Goal: Information Seeking & Learning: Learn about a topic

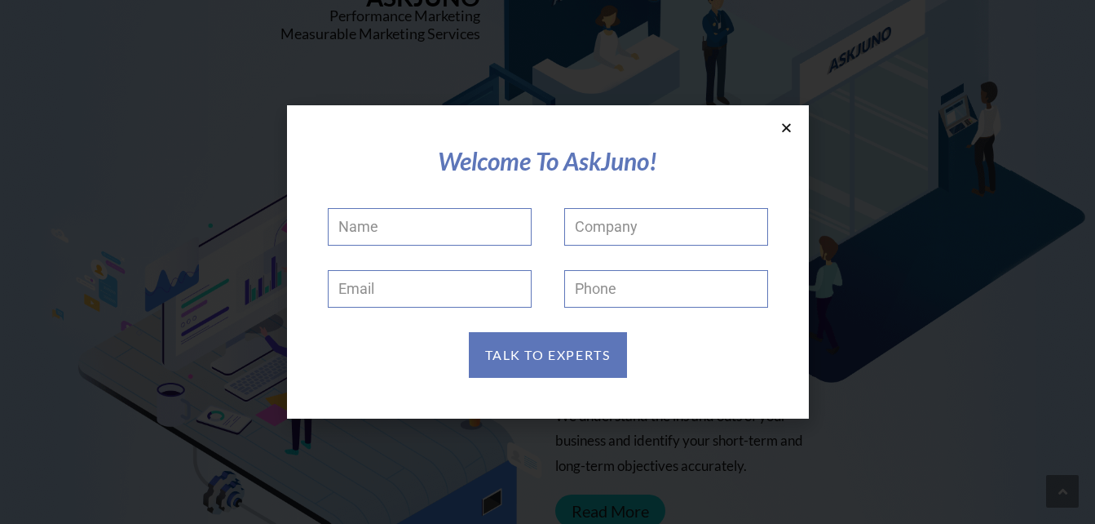
scroll to position [163, 0]
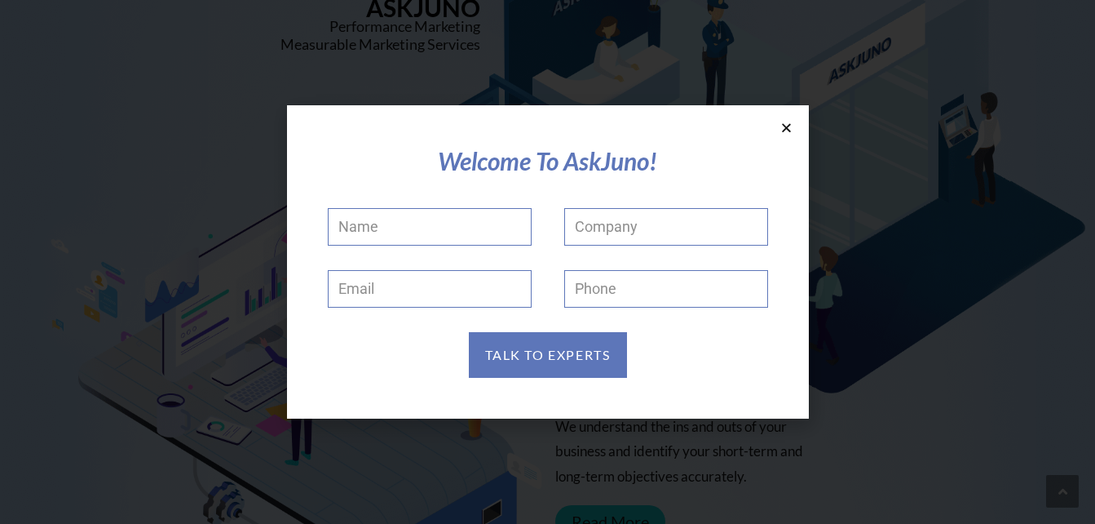
click at [786, 127] on icon at bounding box center [787, 128] width 12 height 12
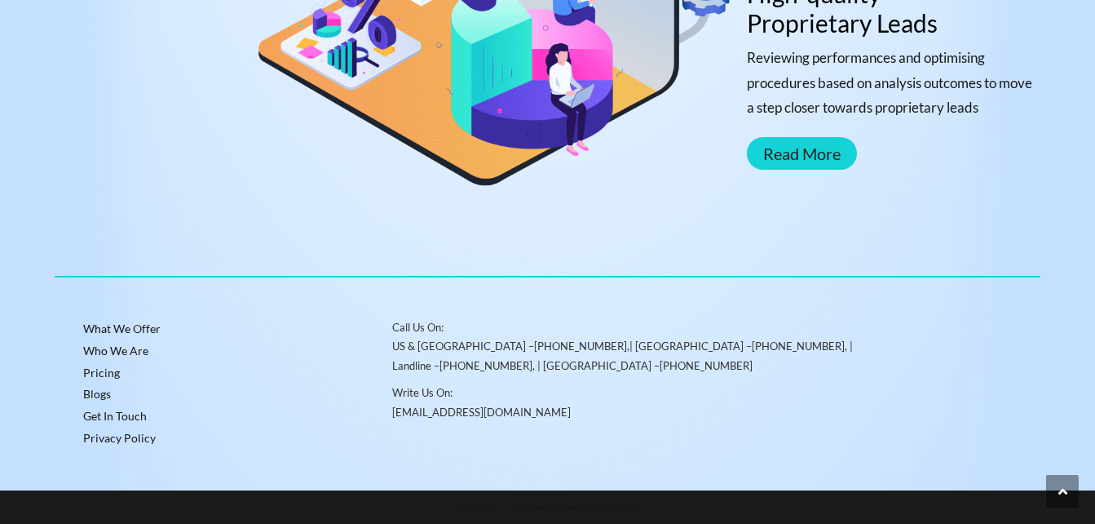
scroll to position [1956, 0]
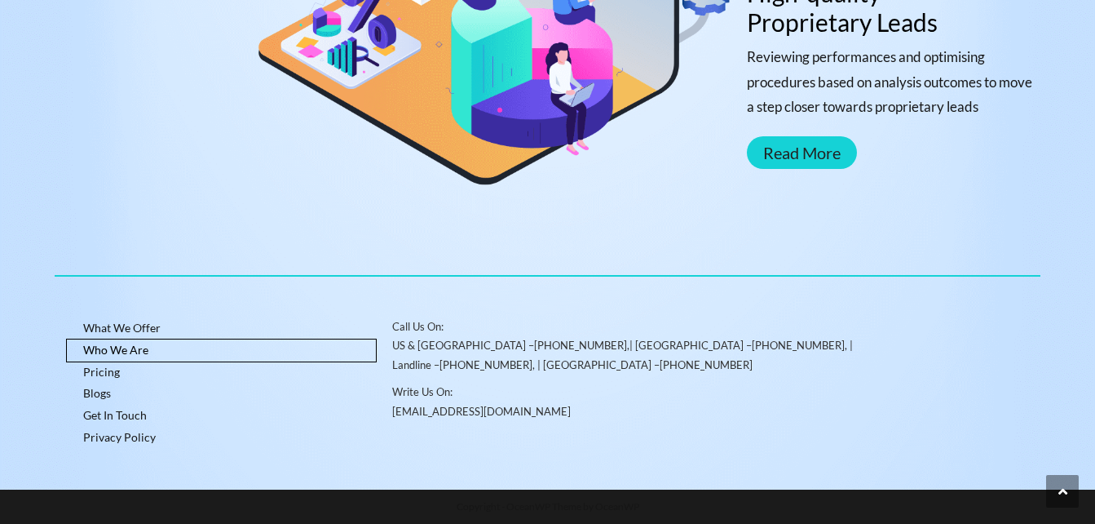
click at [128, 348] on link "Who We Are" at bounding box center [222, 350] width 310 height 22
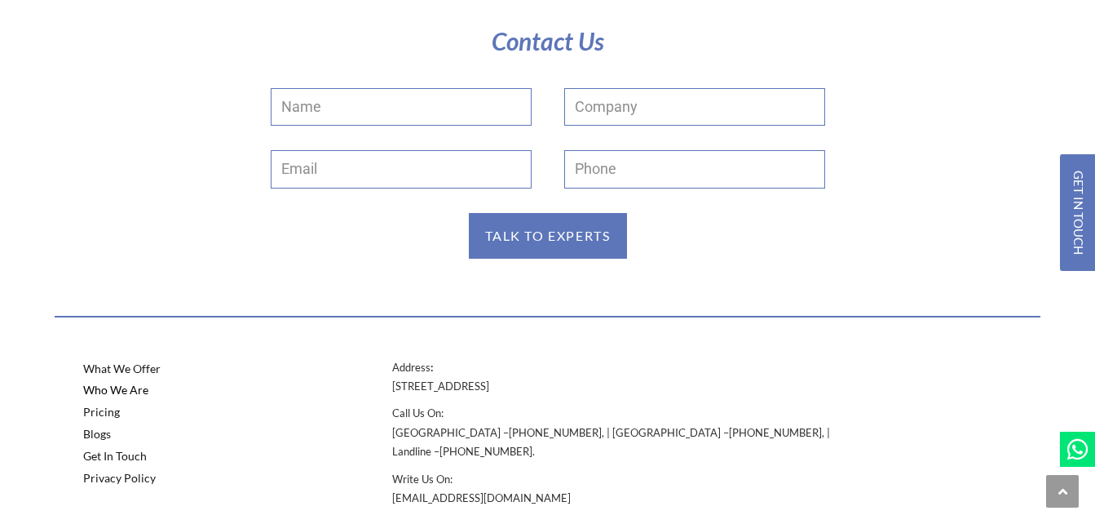
scroll to position [3194, 0]
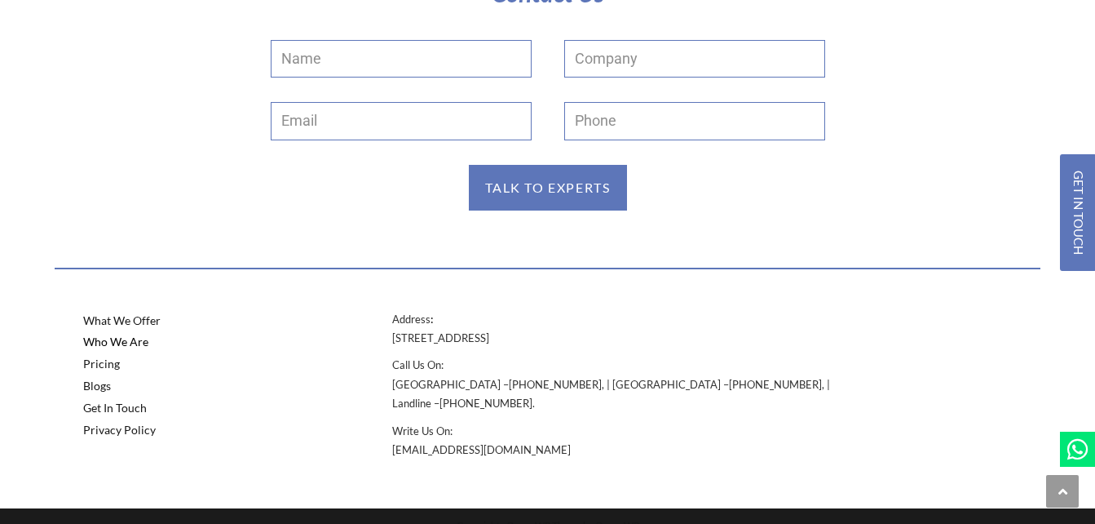
drag, startPoint x: 390, startPoint y: 334, endPoint x: 709, endPoint y: 338, distance: 319.0
click at [709, 338] on div "Address : [STREET_ADDRESS] Call Us On: [GEOGRAPHIC_DATA] – [PHONE_NUMBER] , | […" at bounding box center [624, 389] width 480 height 175
copy p "[STREET_ADDRESS]"
drag, startPoint x: 508, startPoint y: 376, endPoint x: 447, endPoint y: 382, distance: 61.4
click at [447, 382] on p "Call Us On: [GEOGRAPHIC_DATA] – [PHONE_NUMBER] , | [GEOGRAPHIC_DATA] – [PHONE_N…" at bounding box center [624, 384] width 464 height 57
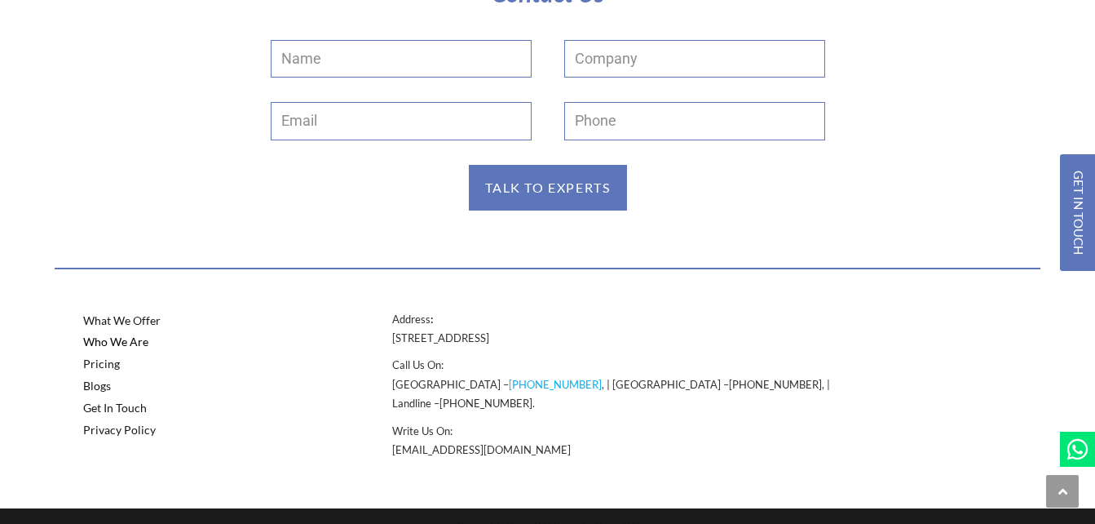
copy link "80564 44232"
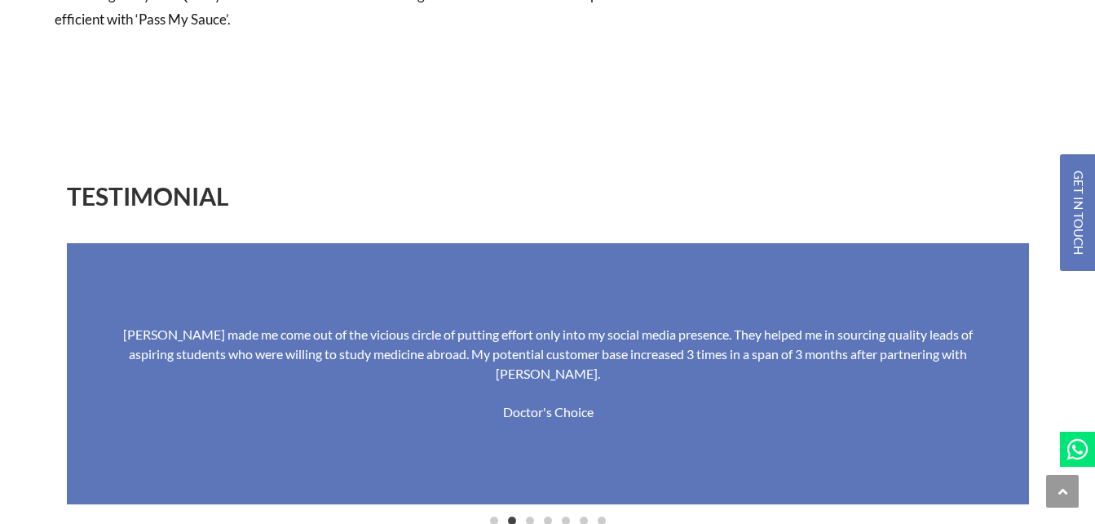
scroll to position [2447, 0]
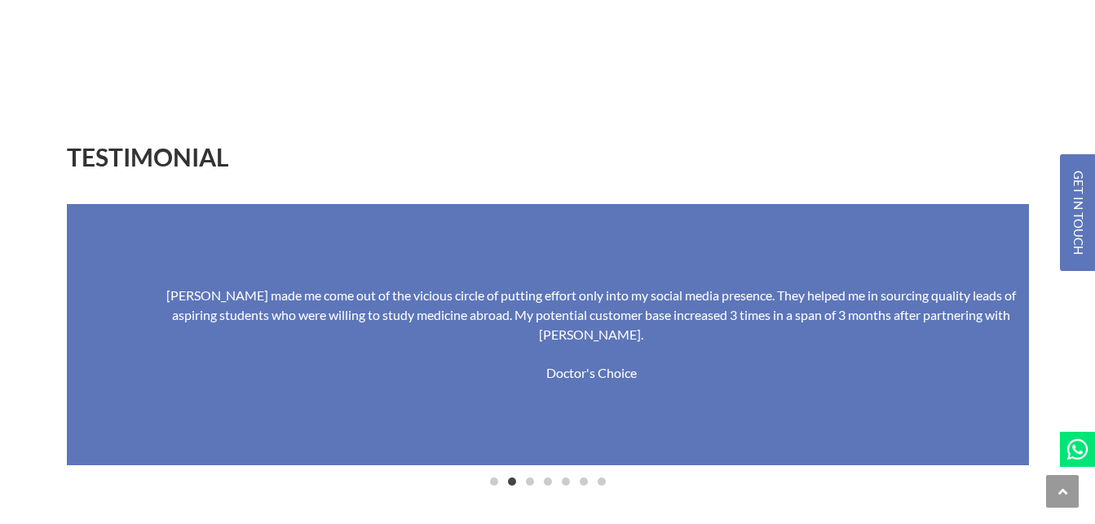
drag, startPoint x: 116, startPoint y: 302, endPoint x: 159, endPoint y: 316, distance: 45.7
click at [159, 316] on div "[PERSON_NAME] made me come out of the vicious circle of putting effort only int…" at bounding box center [591, 314] width 865 height 59
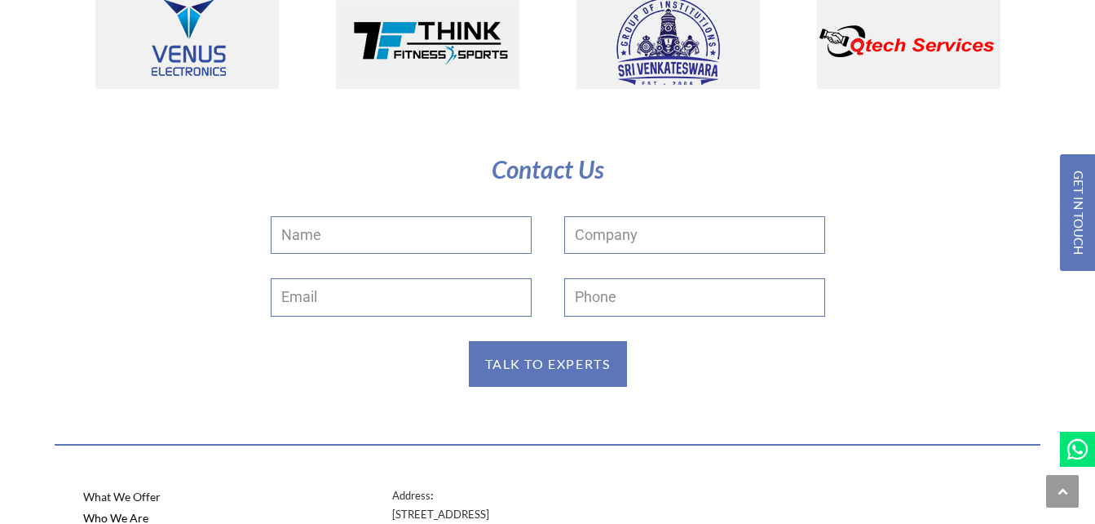
scroll to position [3194, 0]
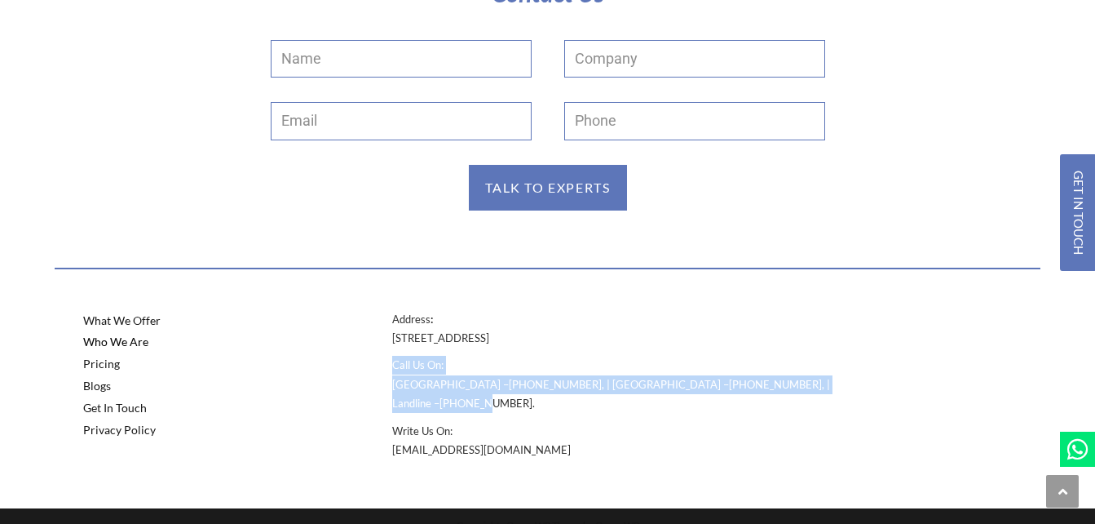
drag, startPoint x: 794, startPoint y: 366, endPoint x: 744, endPoint y: 376, distance: 51.5
click at [744, 376] on p "Call Us On: [GEOGRAPHIC_DATA] – [PHONE_NUMBER] , | [GEOGRAPHIC_DATA] – [PHONE_N…" at bounding box center [624, 384] width 464 height 57
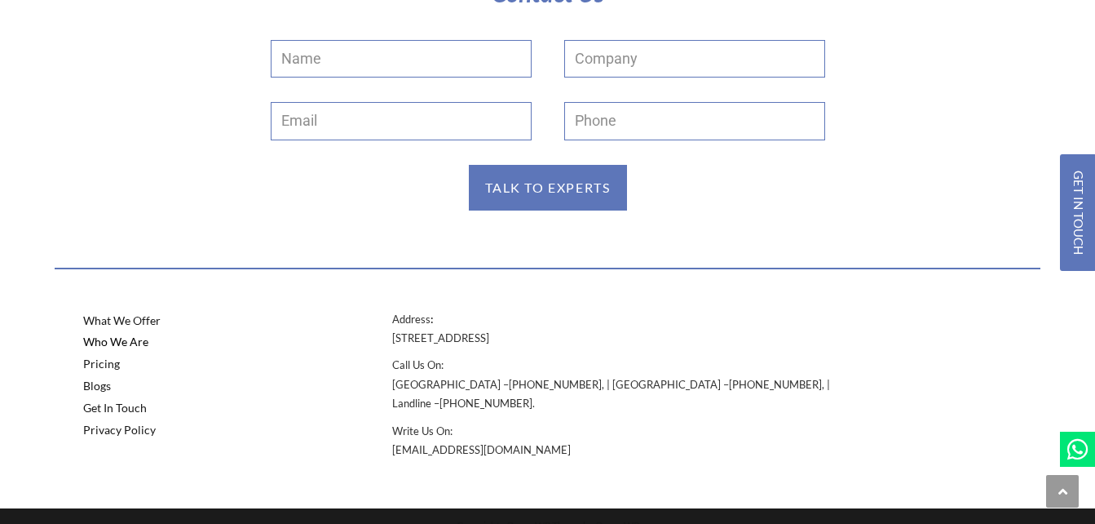
drag, startPoint x: 744, startPoint y: 376, endPoint x: 746, endPoint y: 403, distance: 27.0
click at [746, 422] on p "Write Us On: [EMAIL_ADDRESS][DOMAIN_NAME]" at bounding box center [624, 441] width 464 height 38
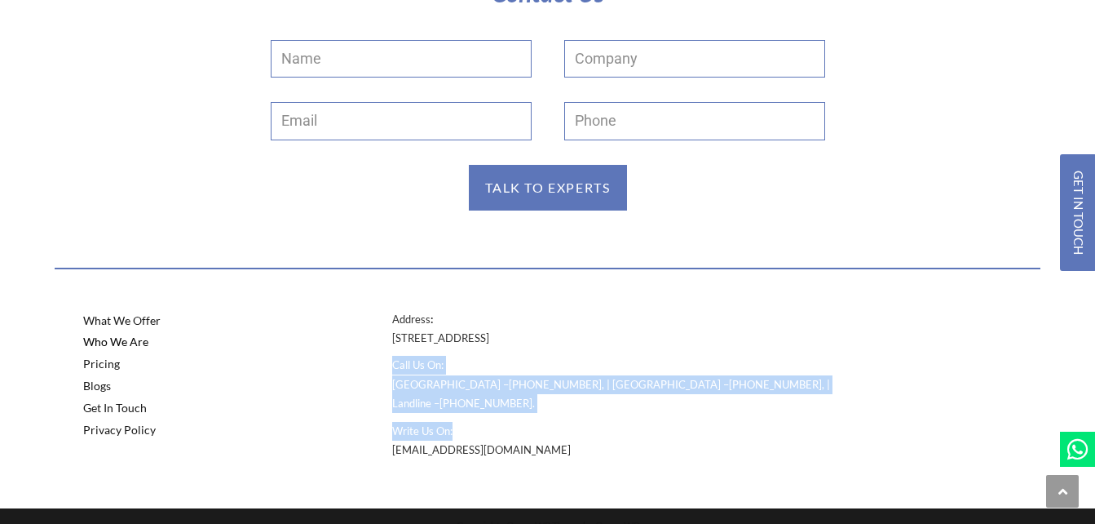
drag, startPoint x: 722, startPoint y: 364, endPoint x: 755, endPoint y: 402, distance: 50.9
click at [755, 402] on div "Address : [STREET_ADDRESS] Call Us On: [GEOGRAPHIC_DATA] – [PHONE_NUMBER] , | […" at bounding box center [624, 385] width 464 height 150
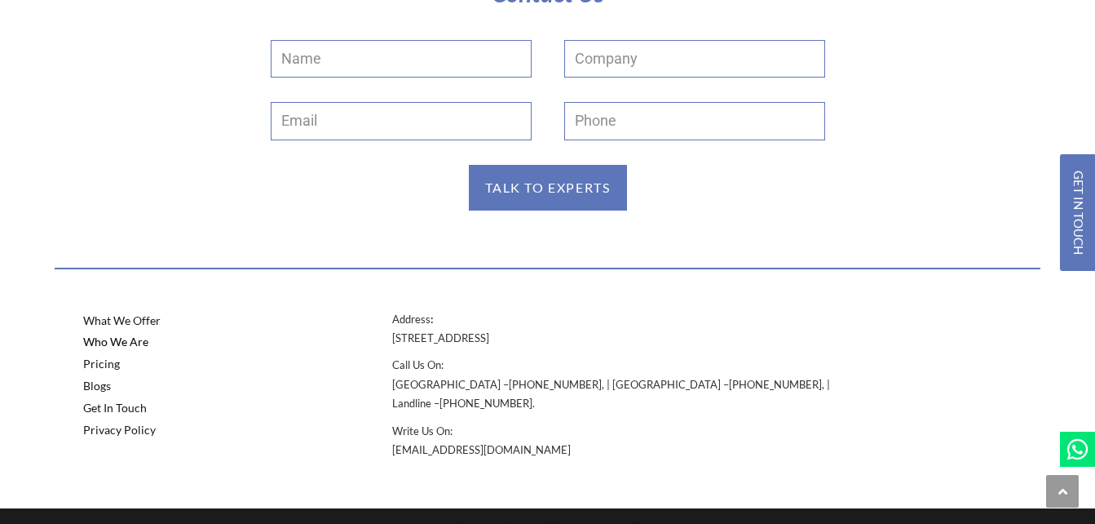
drag, startPoint x: 755, startPoint y: 402, endPoint x: 754, endPoint y: 424, distance: 22.1
click at [754, 424] on p "Write Us On: [EMAIL_ADDRESS][DOMAIN_NAME]" at bounding box center [624, 441] width 464 height 38
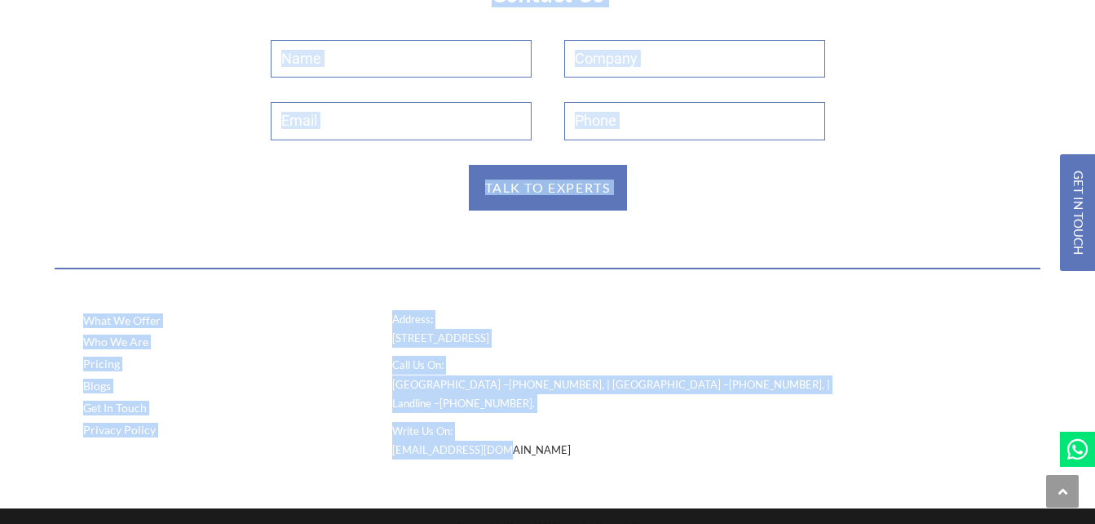
drag, startPoint x: 391, startPoint y: 432, endPoint x: 502, endPoint y: 427, distance: 111.1
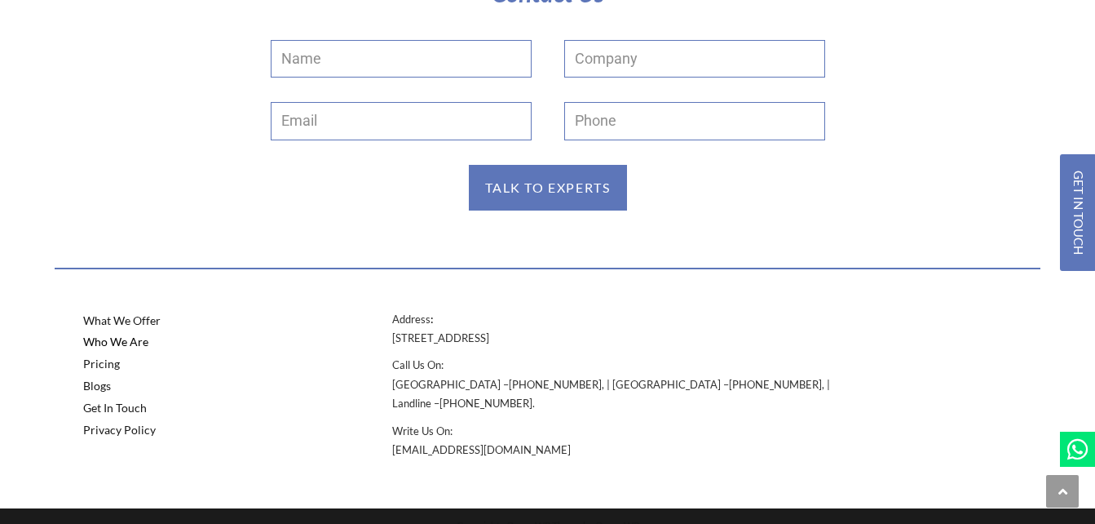
drag, startPoint x: 502, startPoint y: 427, endPoint x: 517, endPoint y: 439, distance: 19.7
click at [517, 439] on div at bounding box center [547, 453] width 1095 height 43
drag, startPoint x: 514, startPoint y: 437, endPoint x: 488, endPoint y: 435, distance: 26.2
click at [488, 435] on div at bounding box center [547, 453] width 1095 height 43
drag, startPoint x: 507, startPoint y: 420, endPoint x: 491, endPoint y: 430, distance: 19.0
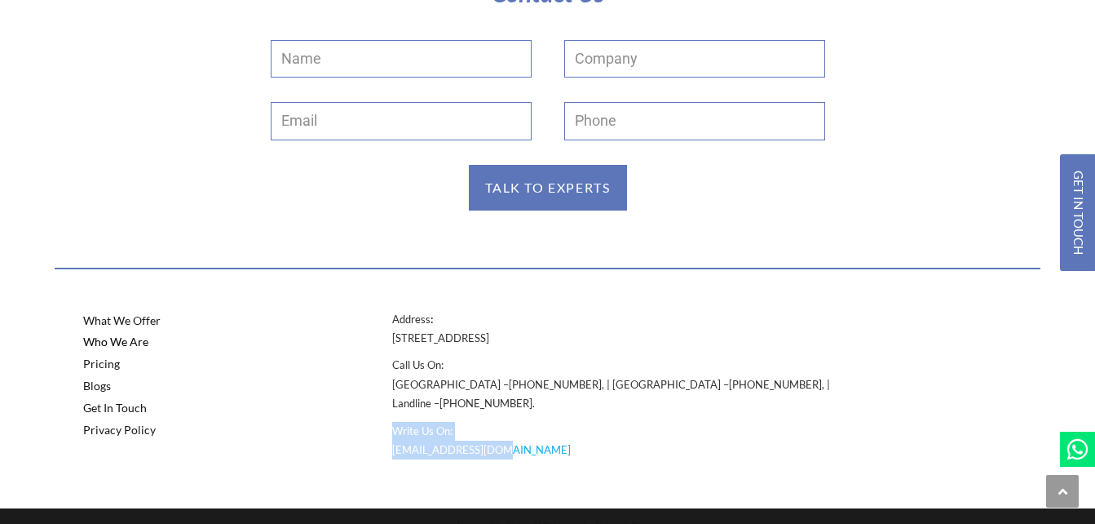
click at [491, 430] on p "Write Us On: [EMAIL_ADDRESS][DOMAIN_NAME]" at bounding box center [624, 441] width 464 height 38
copy p "Write Us On: [EMAIL_ADDRESS][DOMAIN_NAME]"
click at [533, 396] on link "[PHONE_NUMBER]" at bounding box center [486, 402] width 93 height 13
click at [808, 398] on div "Address : [STREET_ADDRESS] Call Us On: [GEOGRAPHIC_DATA] – [PHONE_NUMBER] , | […" at bounding box center [624, 385] width 464 height 150
drag, startPoint x: 814, startPoint y: 383, endPoint x: 722, endPoint y: 383, distance: 92.2
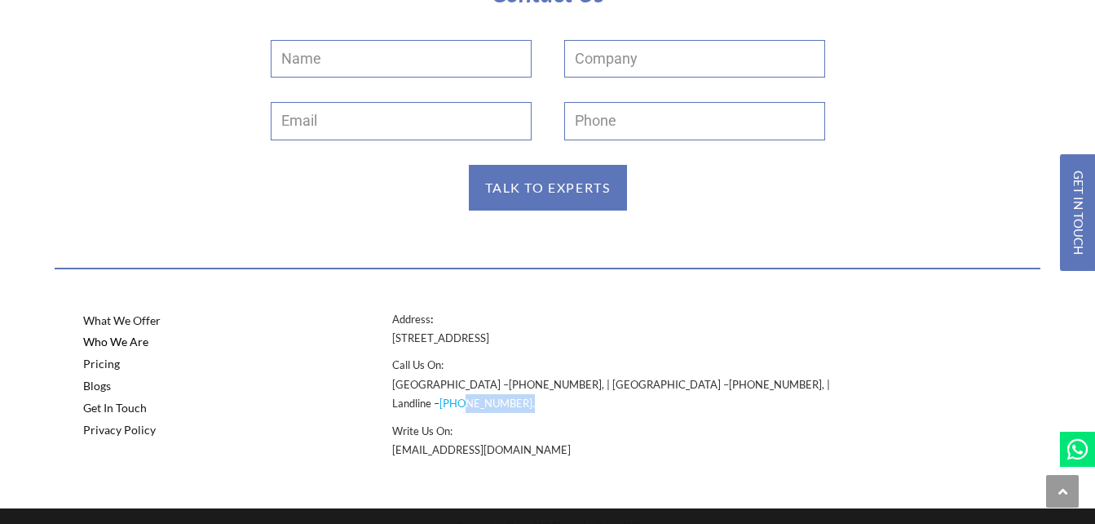
click at [722, 383] on p "Call Us On: [GEOGRAPHIC_DATA] – [PHONE_NUMBER] , | [GEOGRAPHIC_DATA] – [PHONE_N…" at bounding box center [624, 384] width 464 height 57
copy p "[PHONE_NUMBER] ."
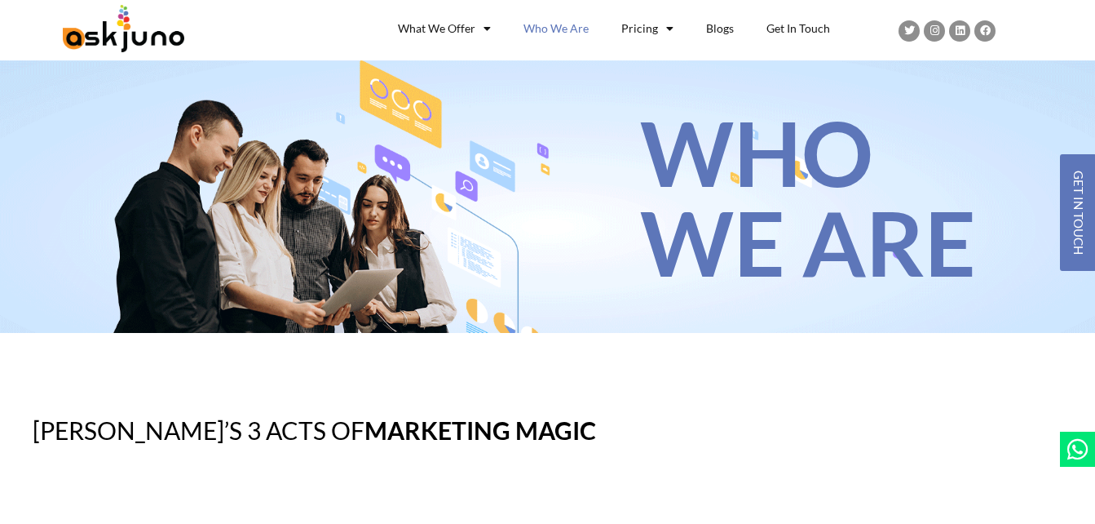
scroll to position [0, 0]
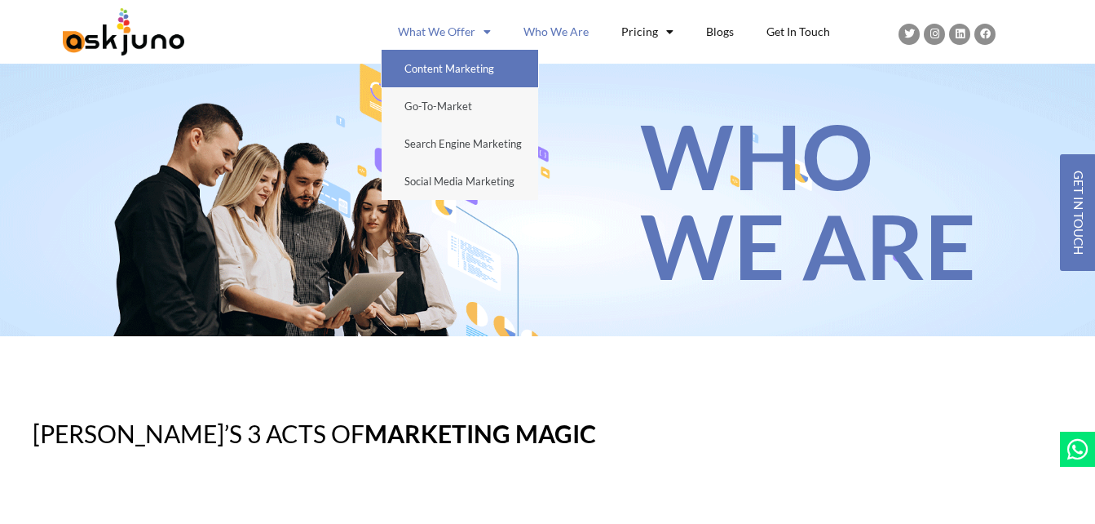
click at [431, 73] on link "Content Marketing" at bounding box center [460, 69] width 157 height 38
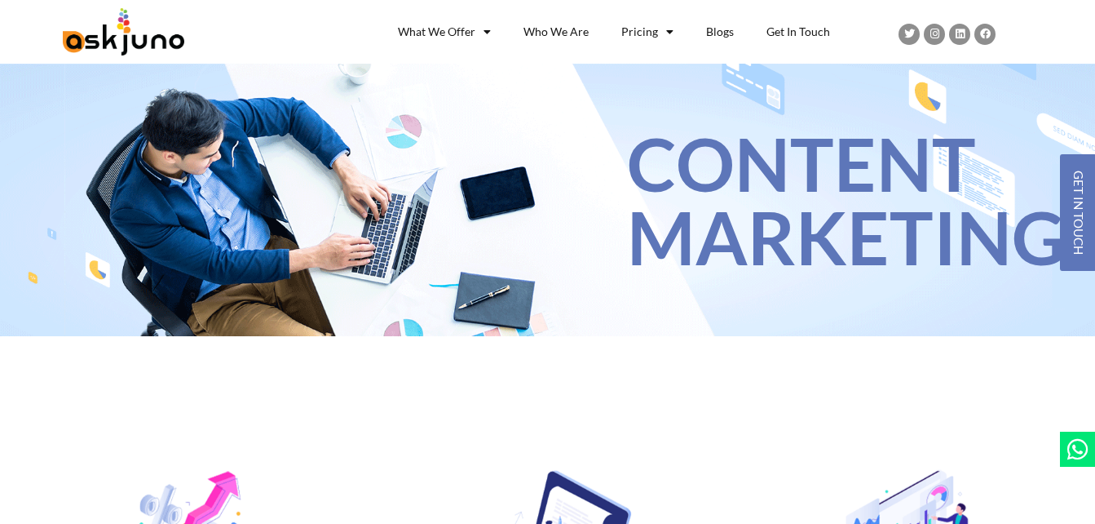
drag, startPoint x: 781, startPoint y: 40, endPoint x: 707, endPoint y: 192, distance: 168.9
click at [707, 192] on h1 "CONTENT MARKETING" at bounding box center [849, 199] width 444 height 147
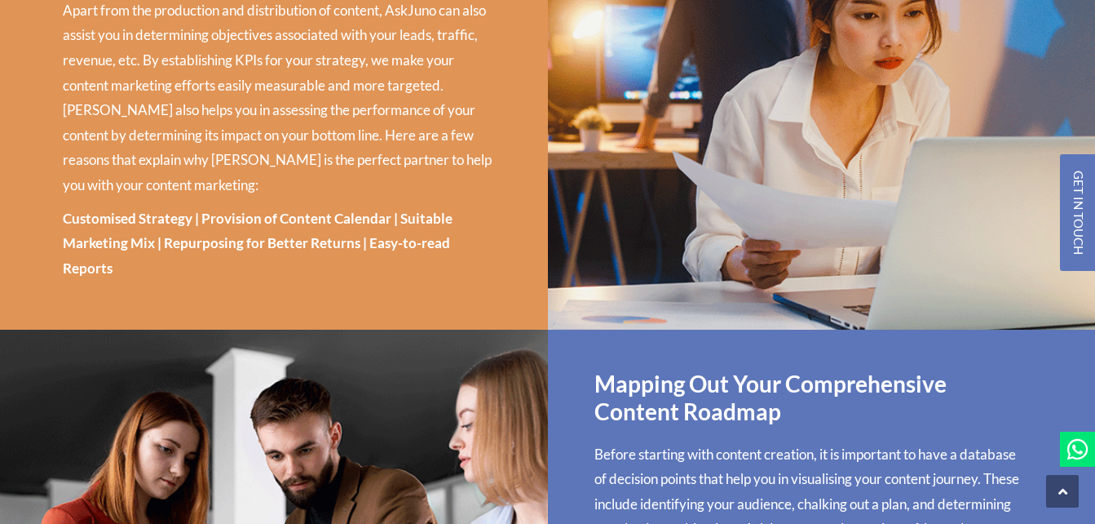
scroll to position [979, 0]
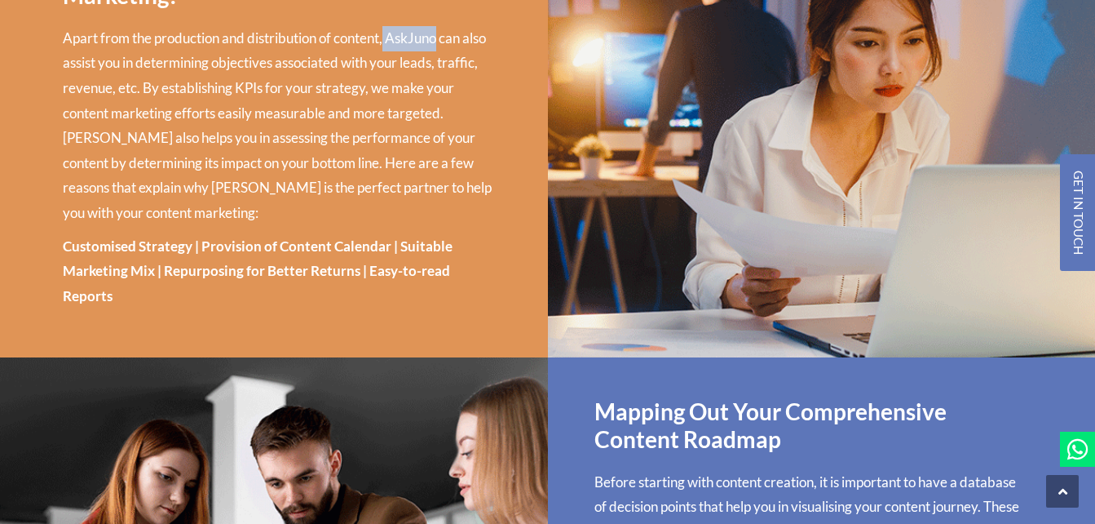
drag, startPoint x: 389, startPoint y: 29, endPoint x: 441, endPoint y: 32, distance: 52.3
click at [441, 32] on span "Apart from the production and distribution of content, AskJuno can also assist …" at bounding box center [277, 125] width 429 height 192
copy span "AskJuno"
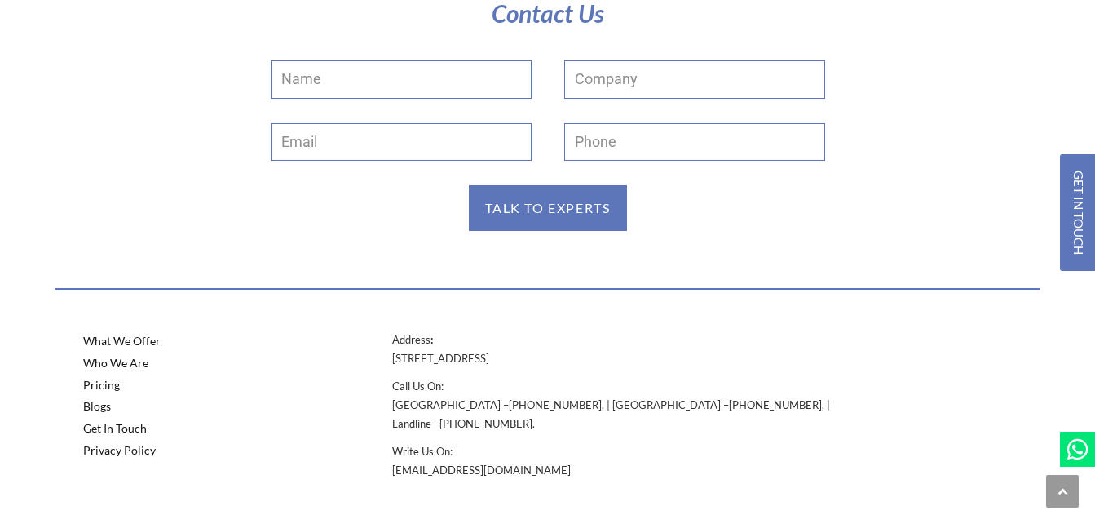
scroll to position [2843, 0]
